Goal: Information Seeking & Learning: Learn about a topic

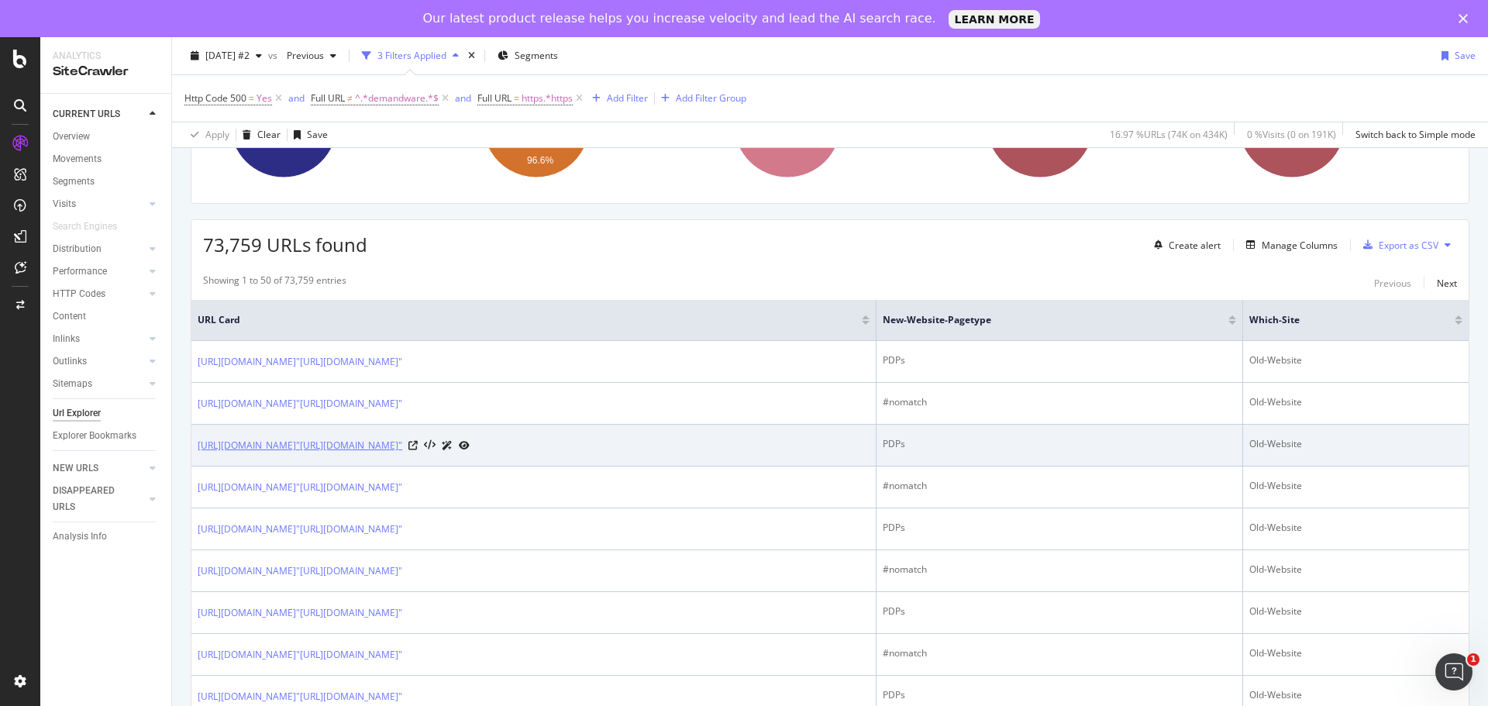
scroll to position [232, 0]
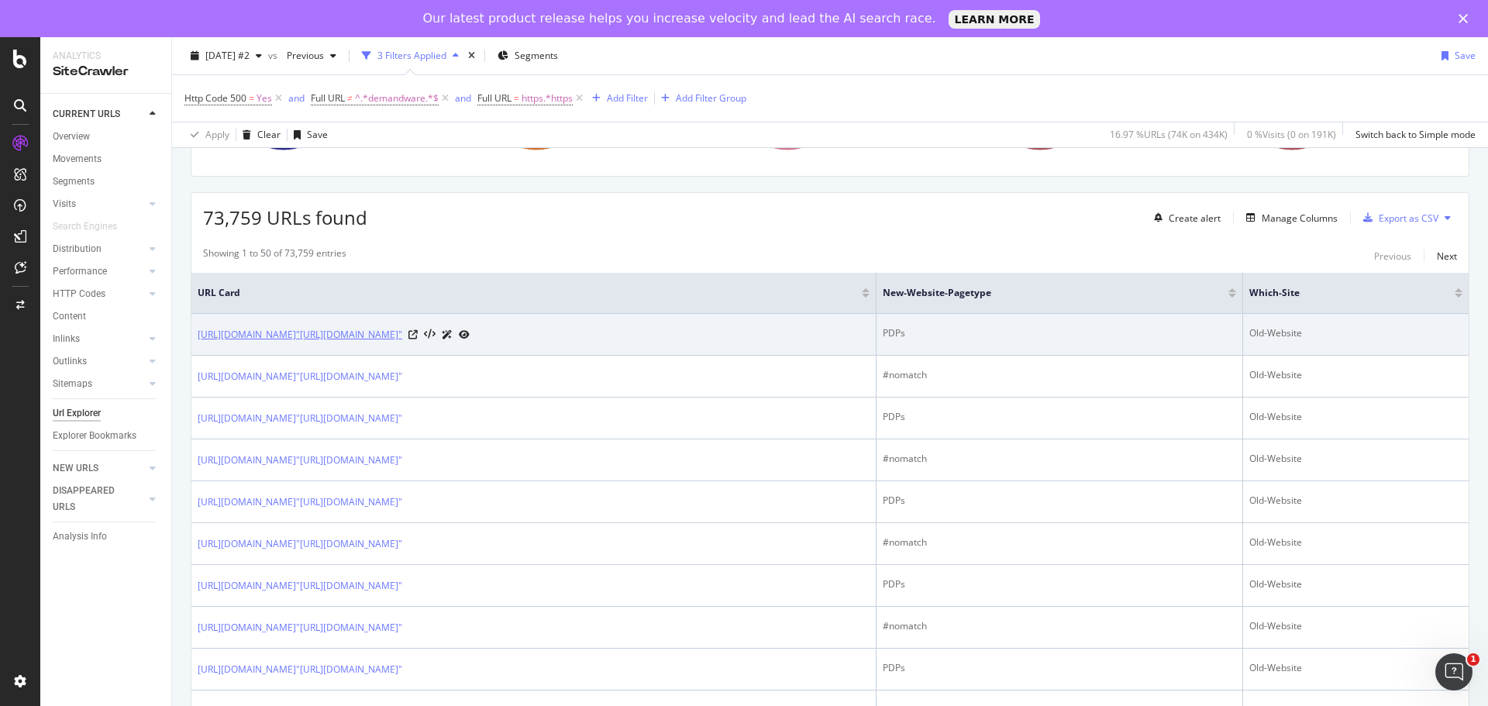
click at [402, 335] on link "[URL][DOMAIN_NAME]"[URL][DOMAIN_NAME]"" at bounding box center [300, 334] width 205 height 15
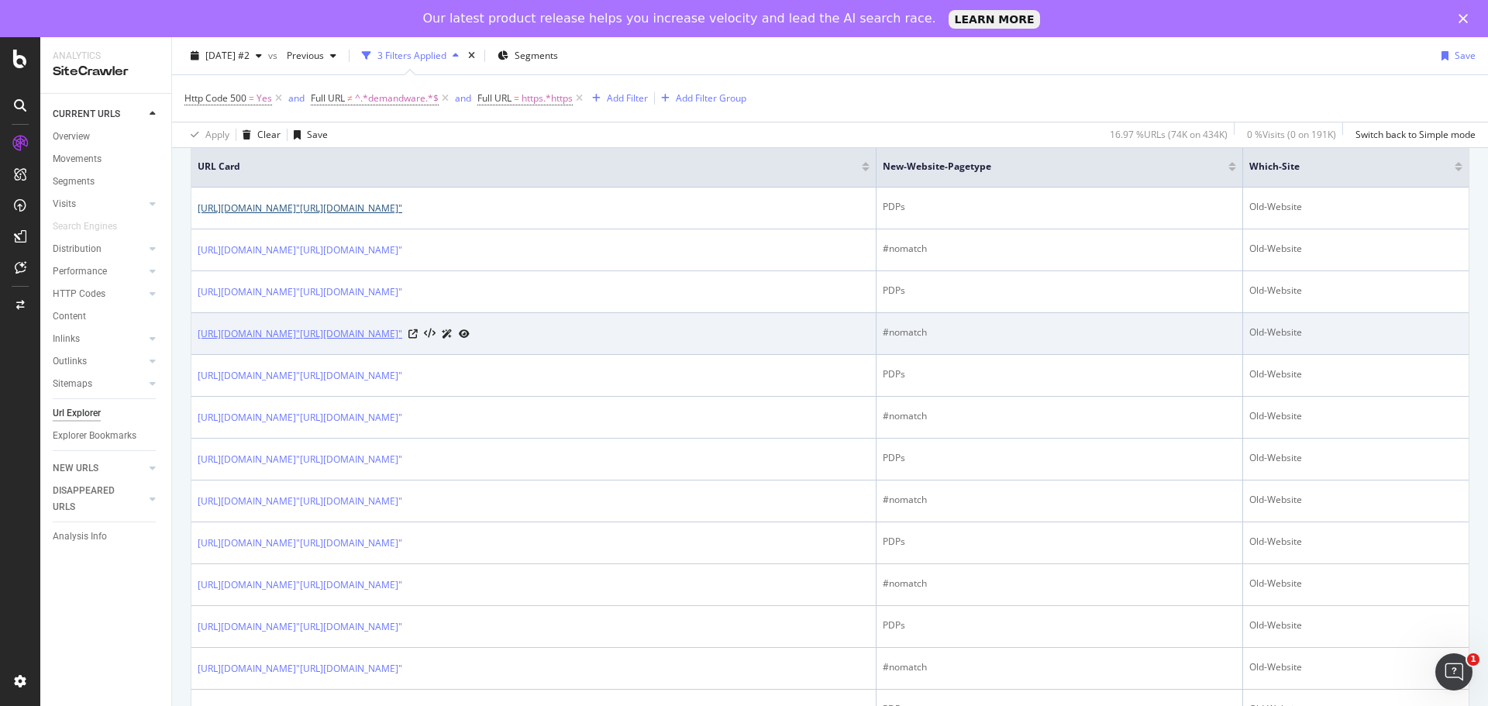
scroll to position [387, 0]
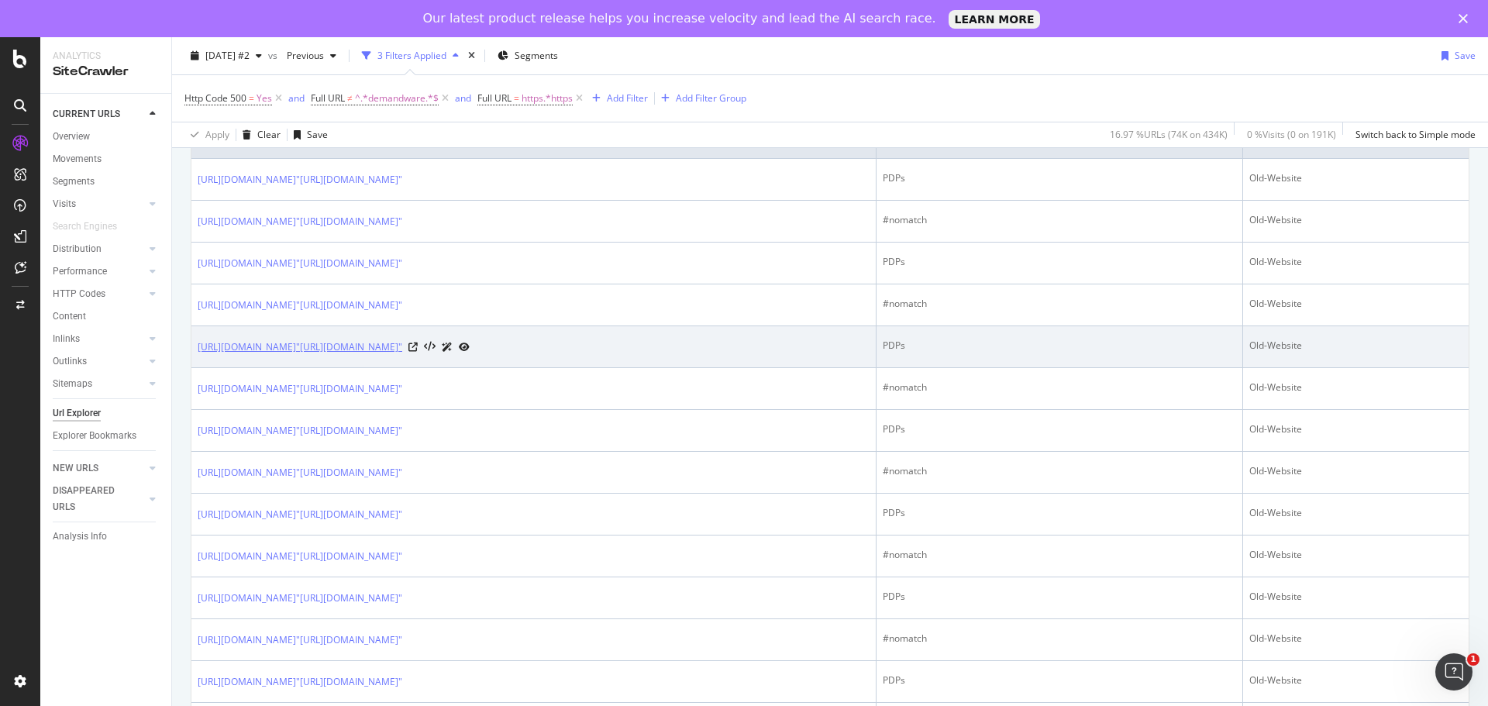
click at [402, 353] on link "https://www.chloe.com/"https://www.chloe.com/fr-ca/p/ready-to-wear/dress/CH25UR…" at bounding box center [300, 346] width 205 height 15
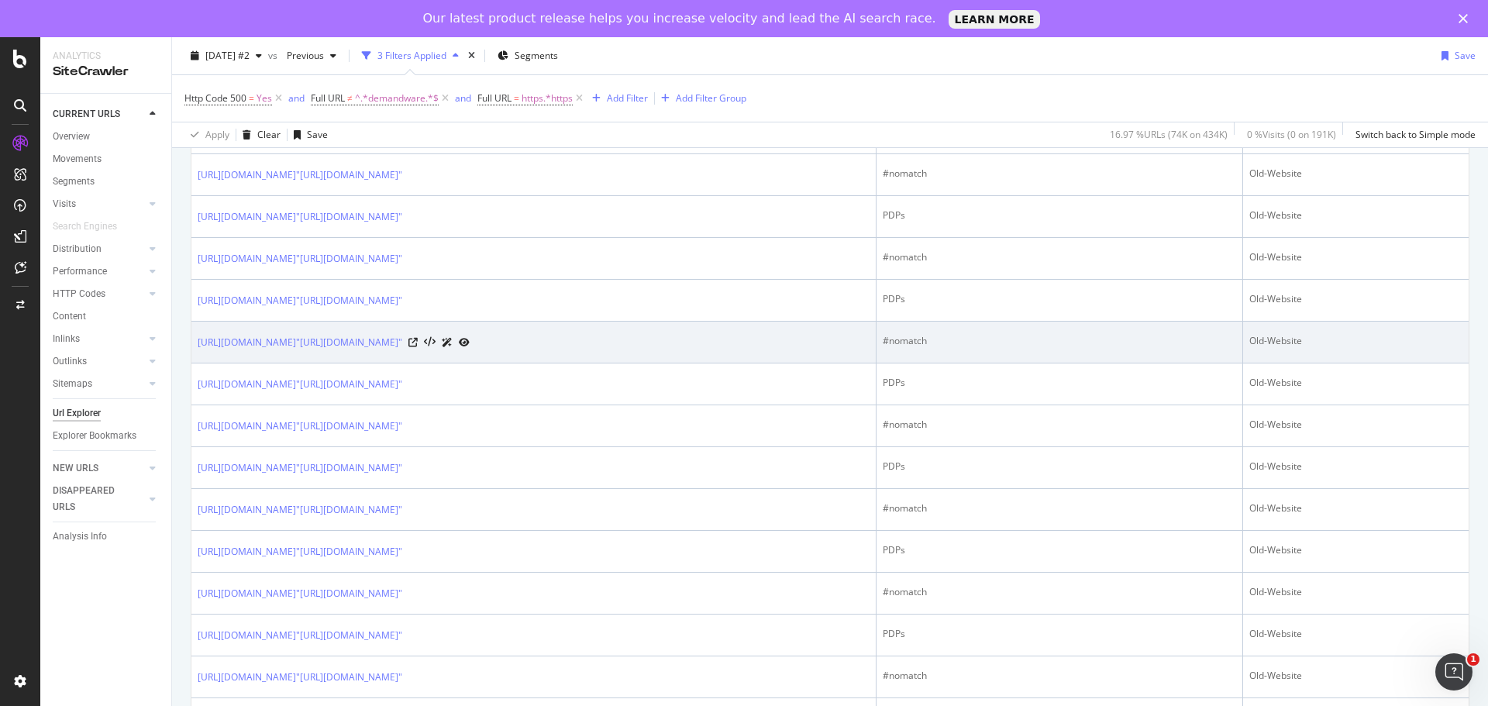
scroll to position [1240, 0]
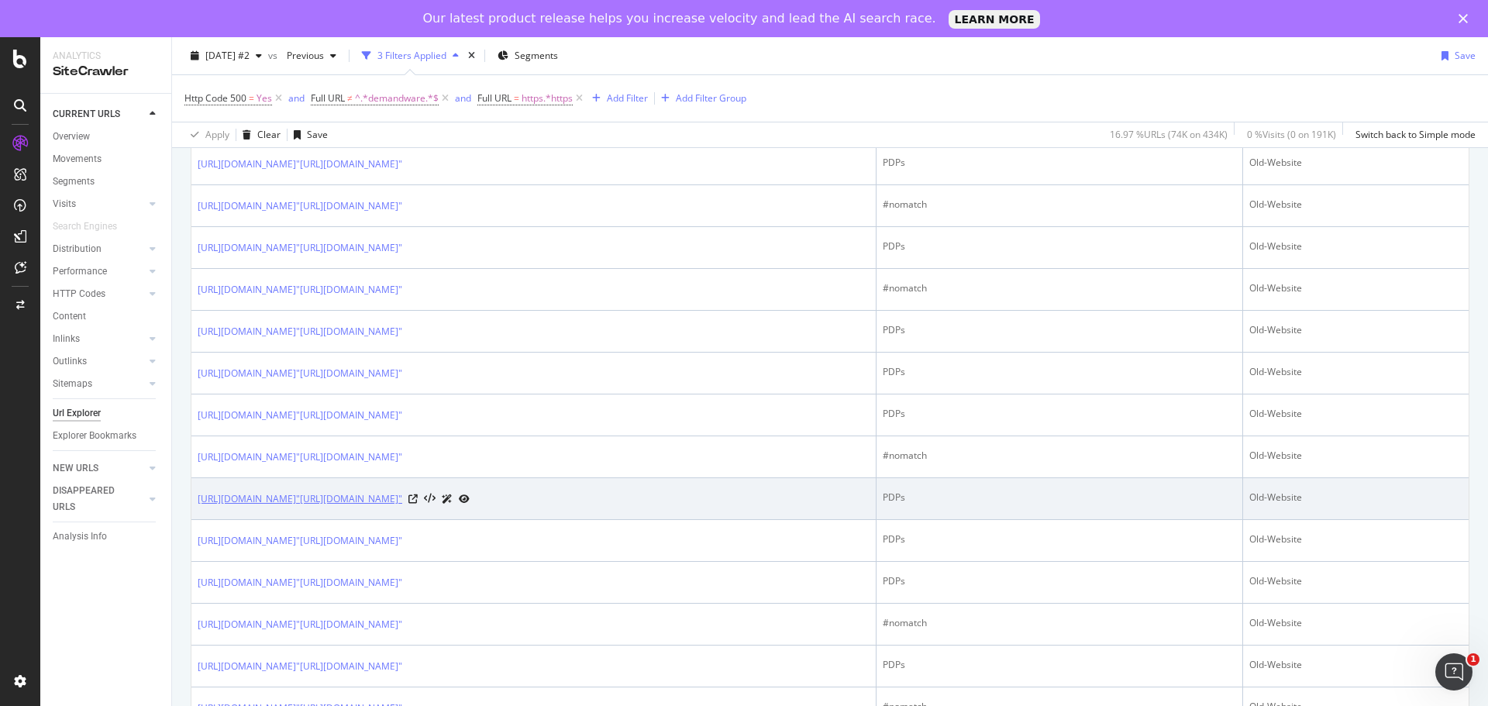
click at [402, 503] on link "https://www.chloe.com/"https://www.chloe.com/en-mt/p/jewelry/necklace/CH25AJN19…" at bounding box center [300, 498] width 205 height 15
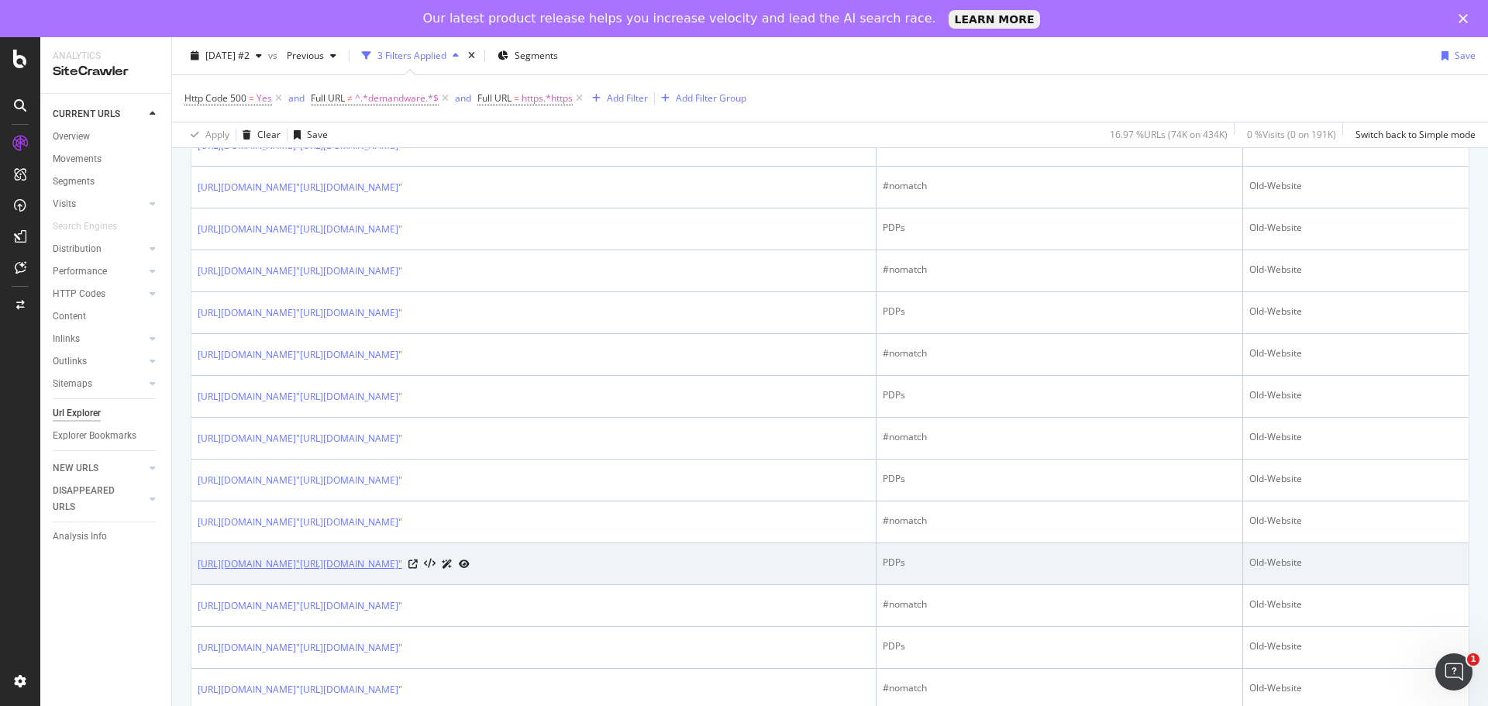
scroll to position [1705, 0]
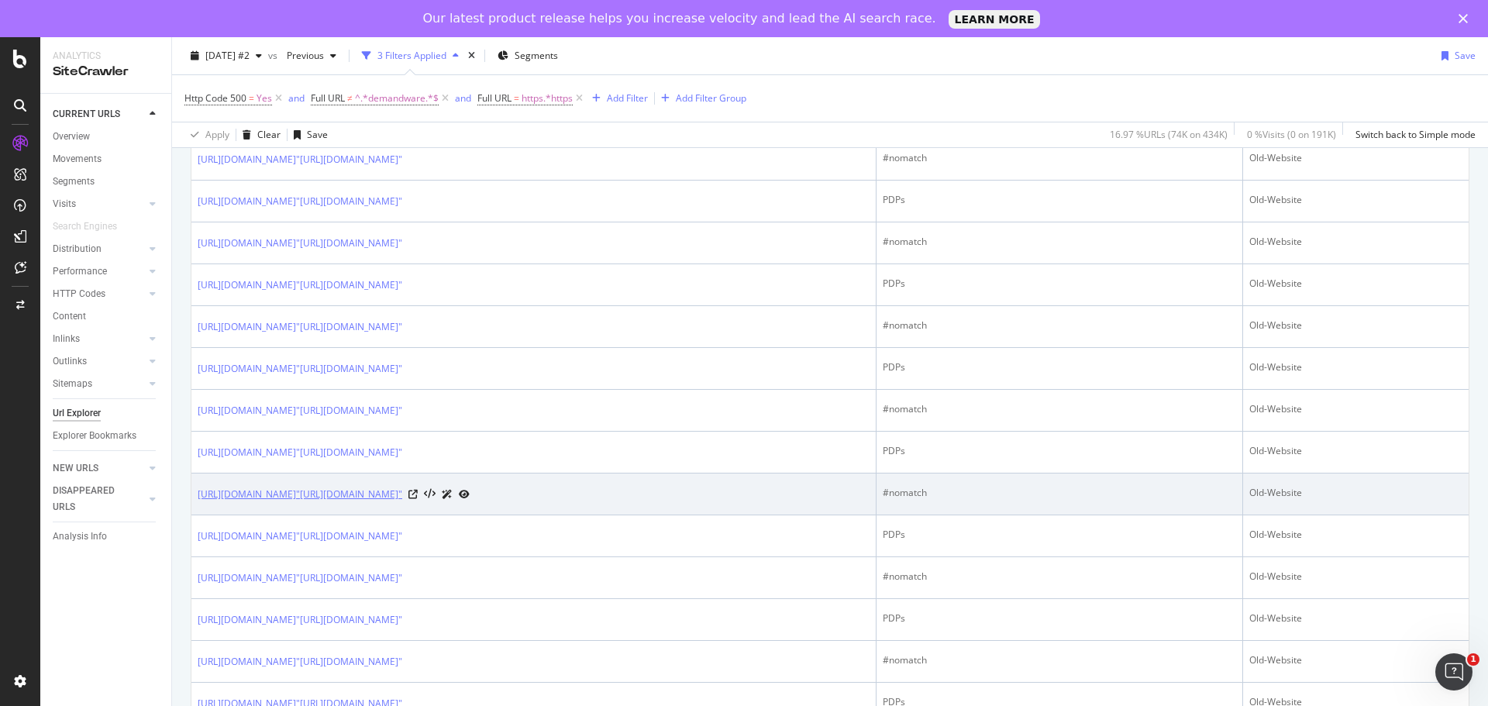
click at [402, 494] on link "[URL][DOMAIN_NAME]"[URL][DOMAIN_NAME]"" at bounding box center [300, 494] width 205 height 15
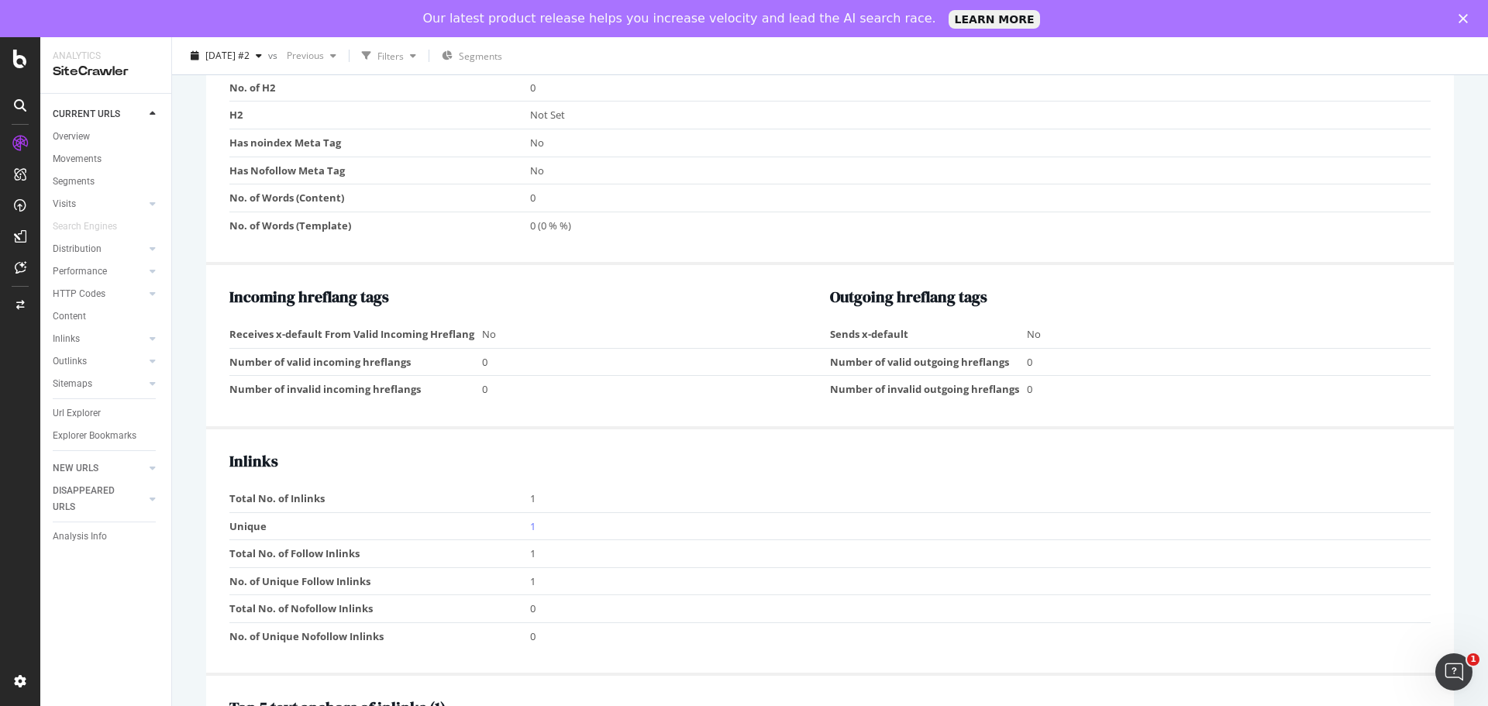
scroll to position [1550, 0]
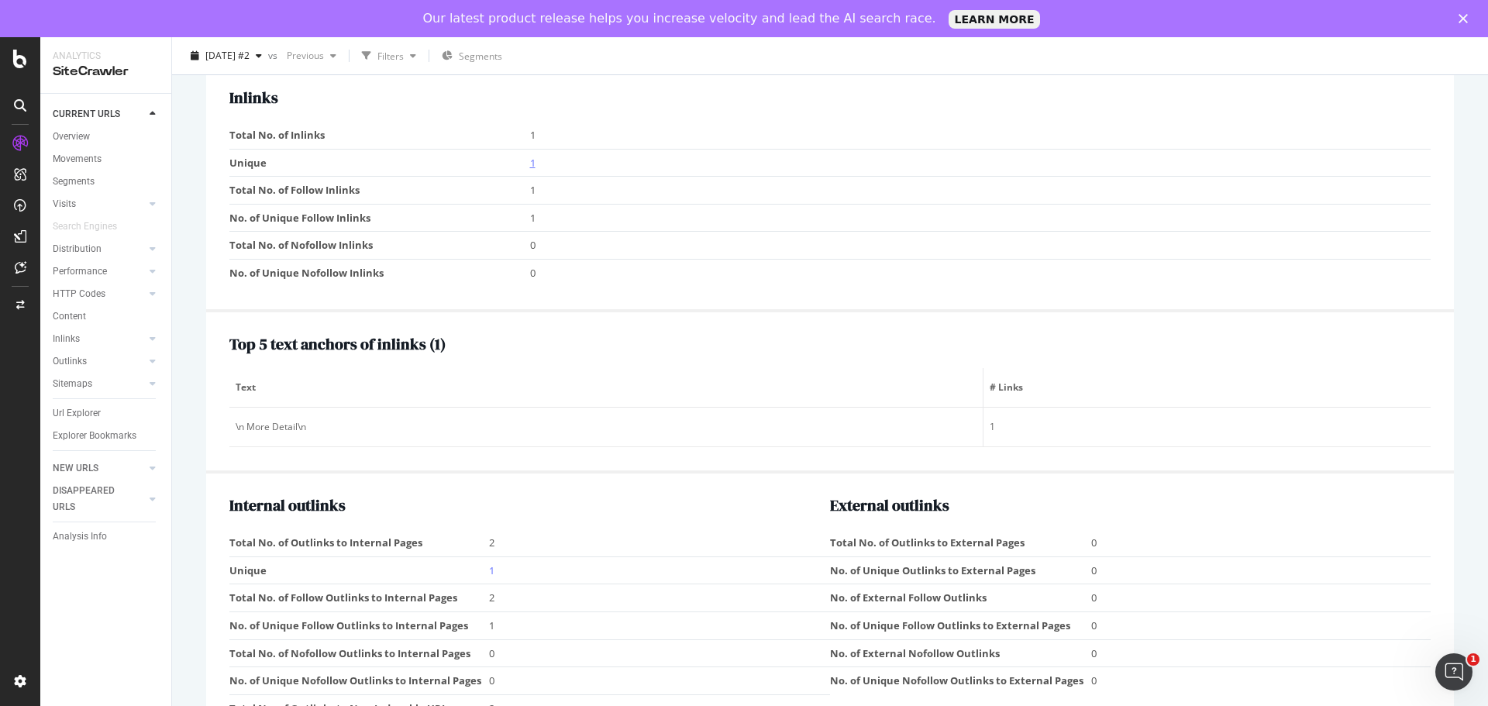
click at [531, 160] on link "1" at bounding box center [532, 163] width 5 height 14
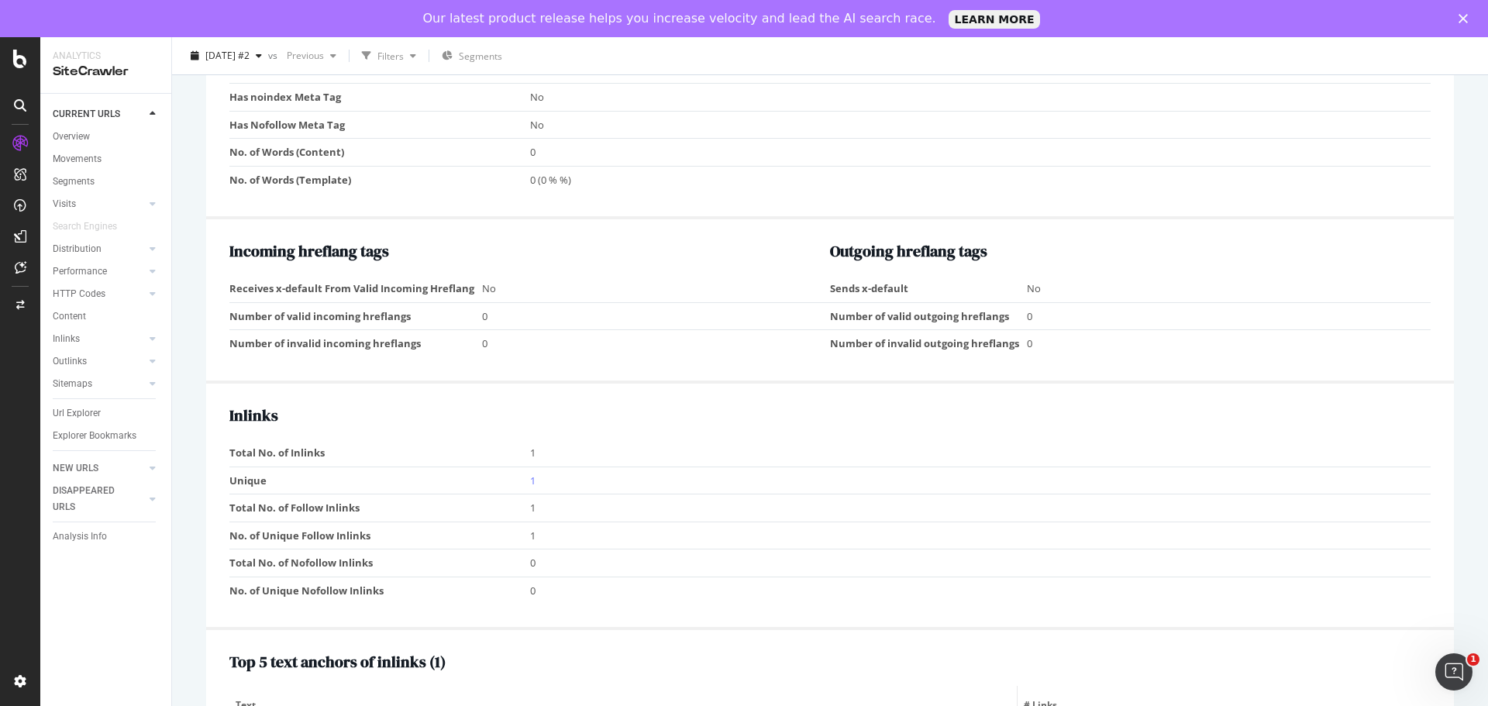
scroll to position [1317, 0]
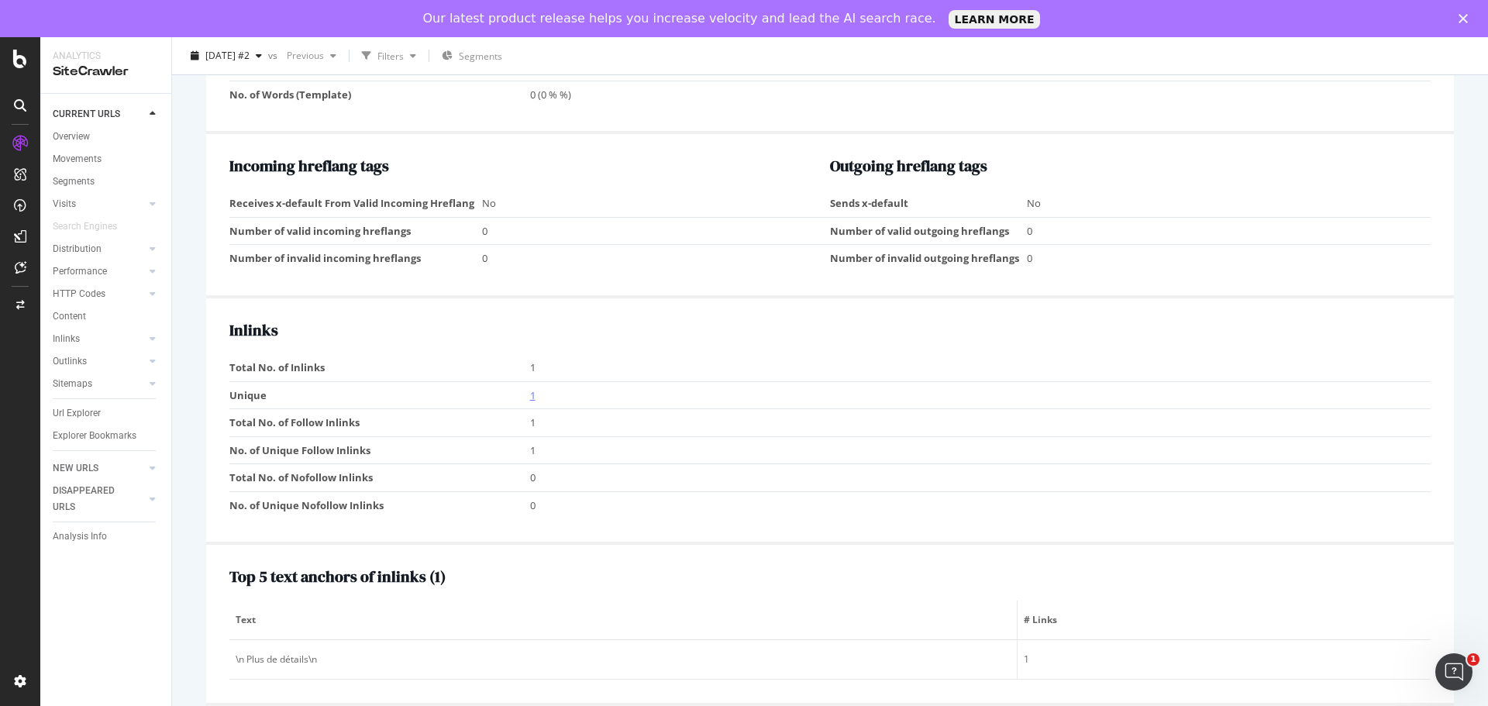
click at [532, 394] on link "1" at bounding box center [532, 395] width 5 height 14
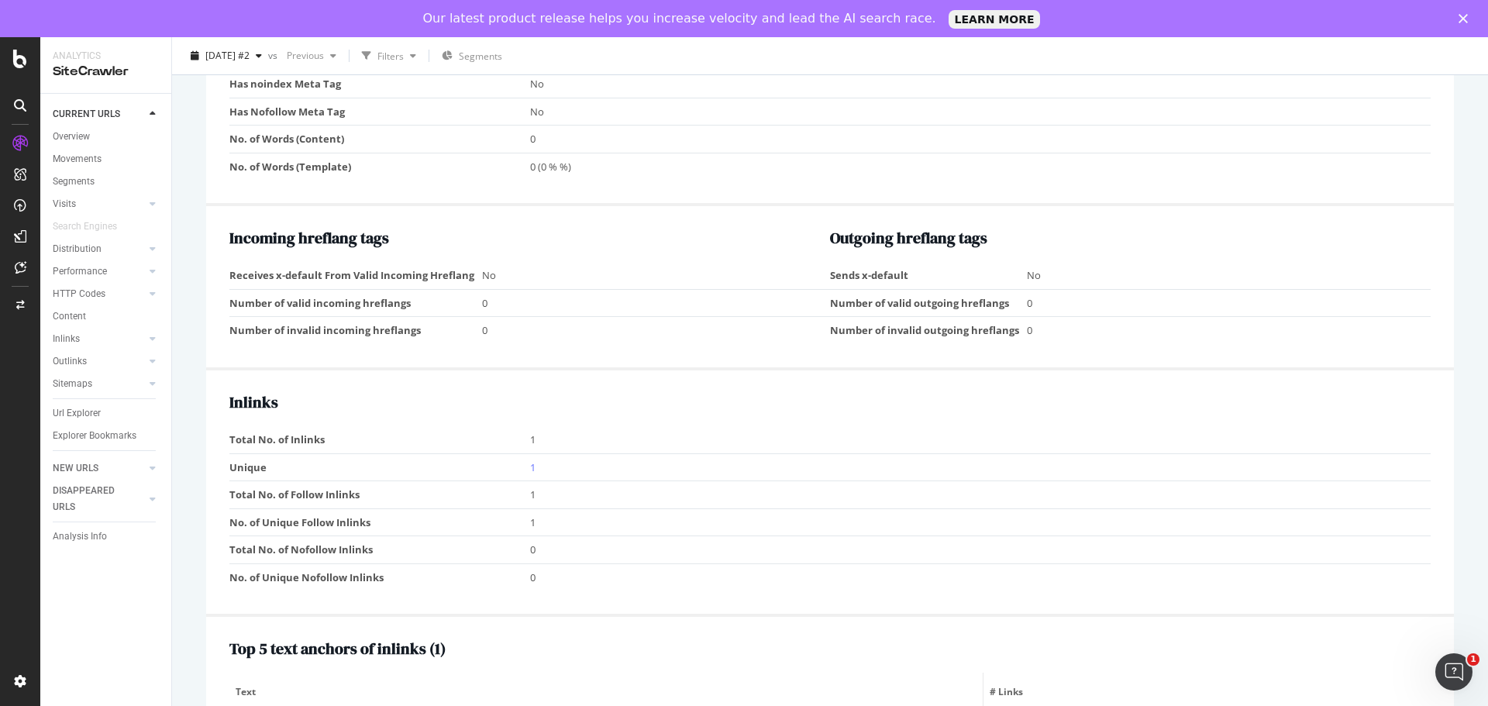
scroll to position [1317, 0]
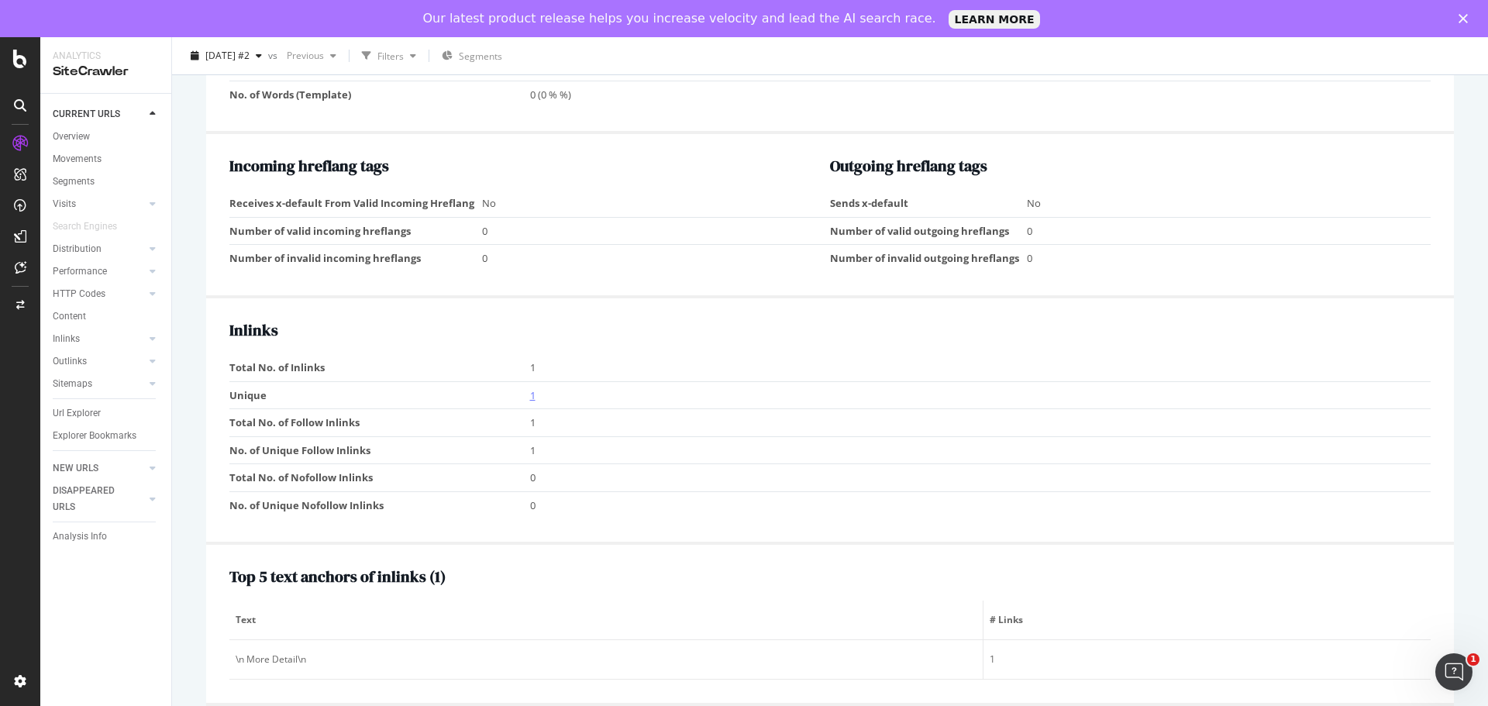
click at [530, 389] on link "1" at bounding box center [532, 395] width 5 height 14
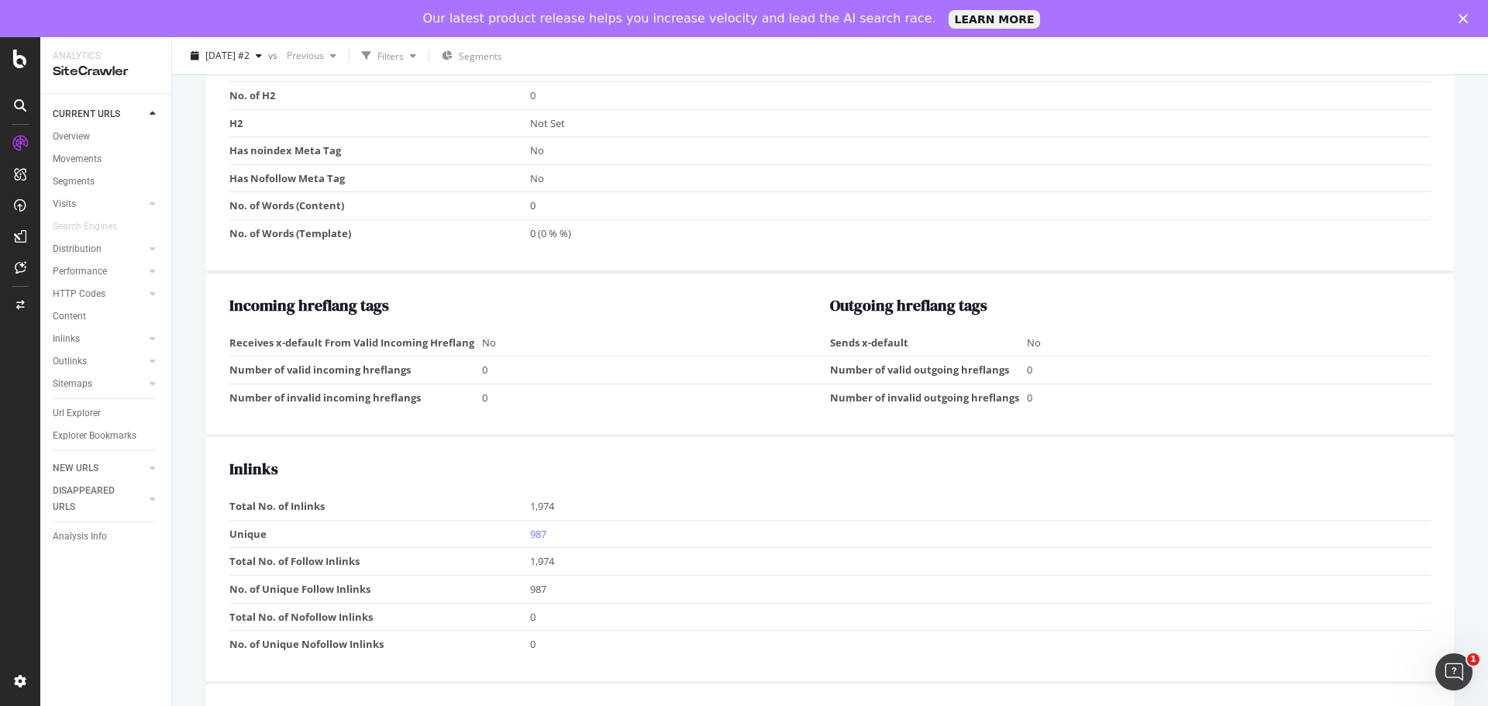
scroll to position [1162, 0]
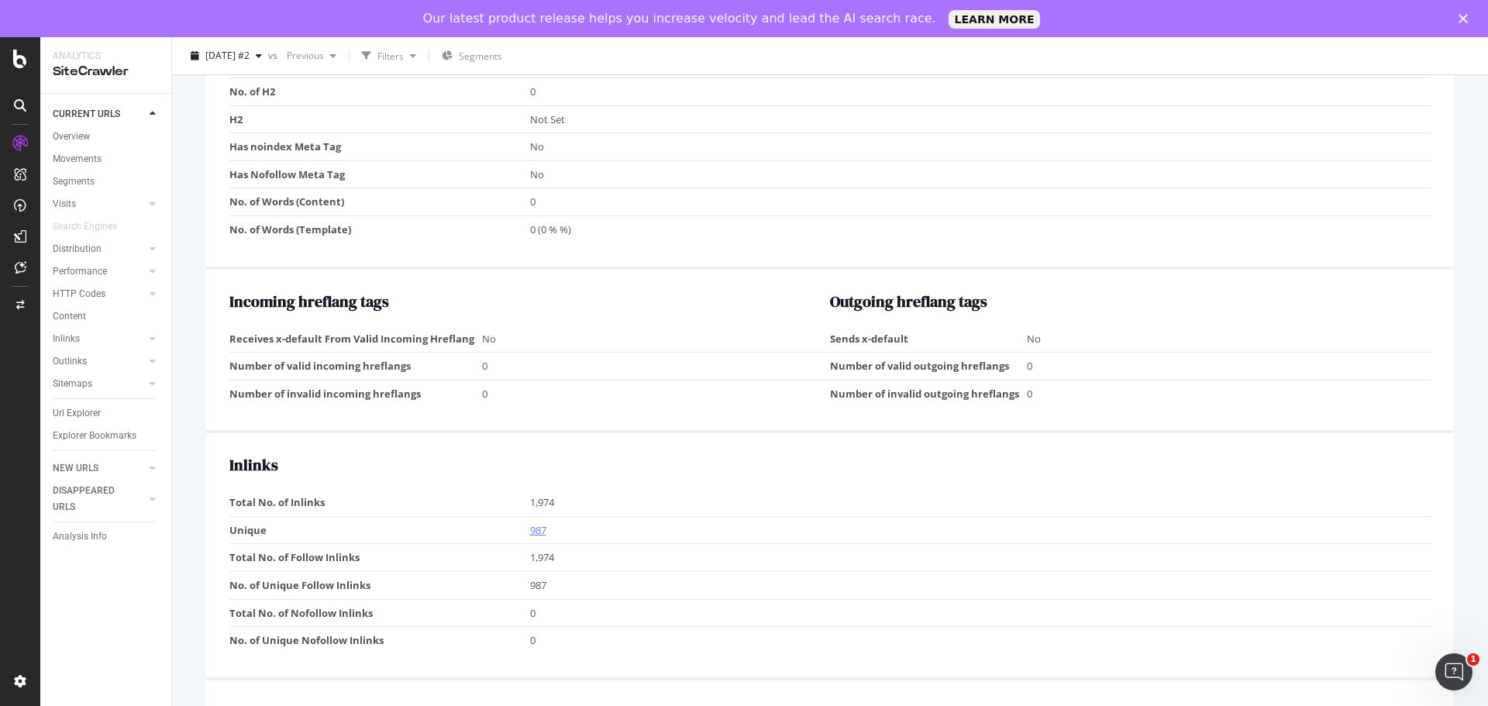
click at [532, 532] on link "987" at bounding box center [538, 530] width 16 height 14
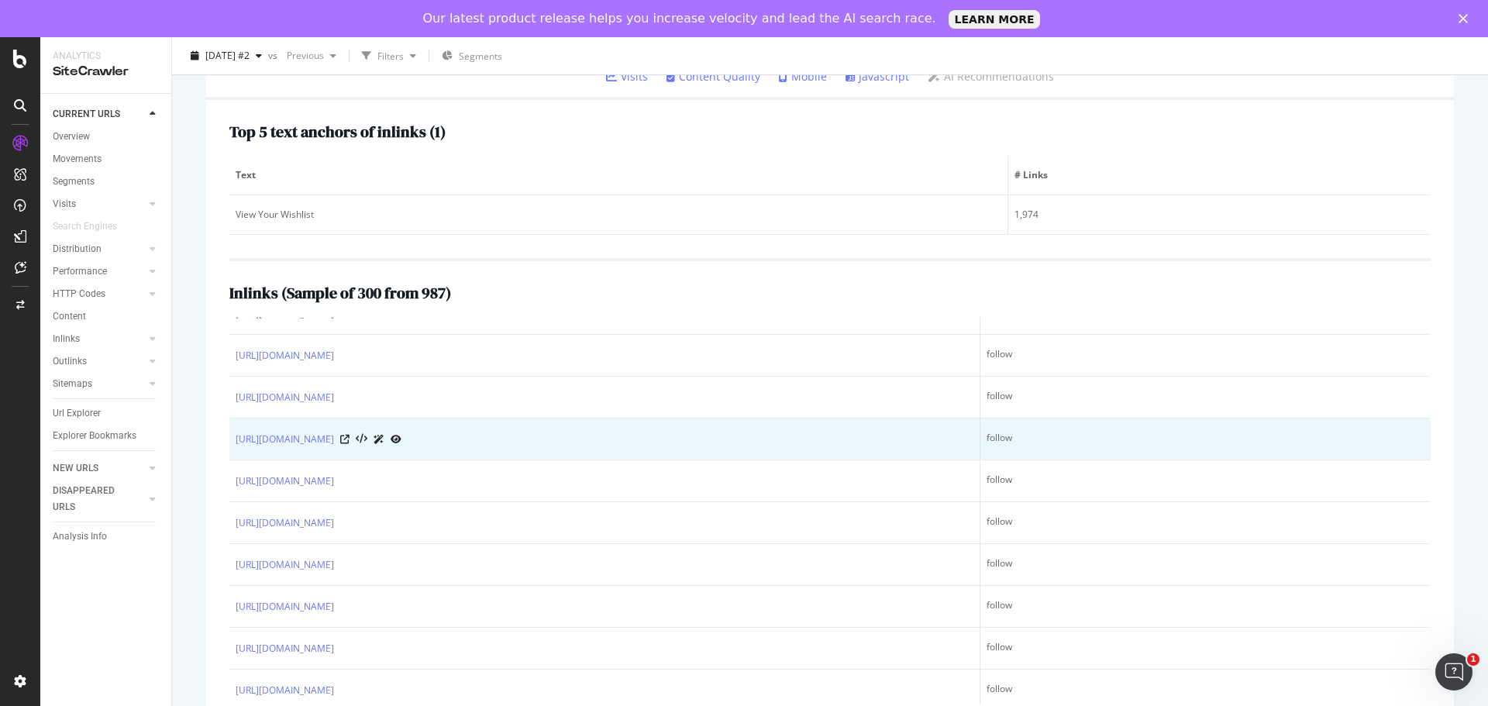
scroll to position [3409, 0]
